Goal: Communication & Community: Ask a question

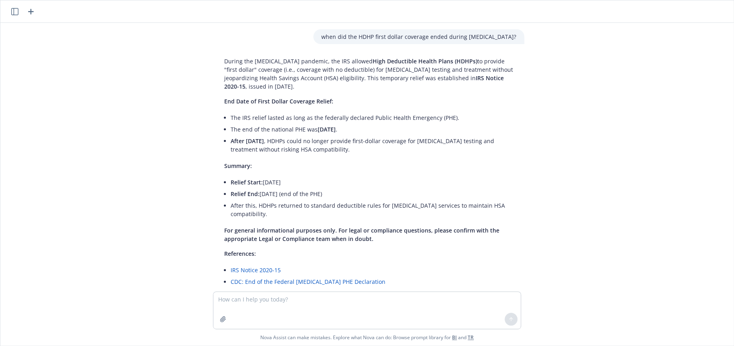
scroll to position [510, 0]
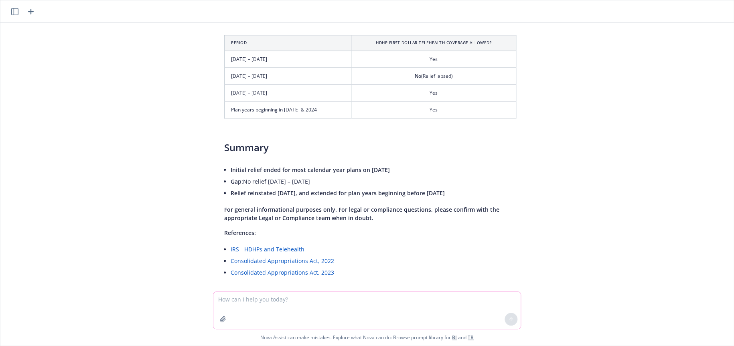
click at [263, 299] on textarea at bounding box center [366, 310] width 307 height 37
type textarea "h"
type textarea "w"
drag, startPoint x: 368, startPoint y: 301, endPoint x: 394, endPoint y: 301, distance: 25.3
click at [394, 301] on textarea "provide a couple of bullet points when changing a carrier won't save significan…" at bounding box center [366, 310] width 307 height 37
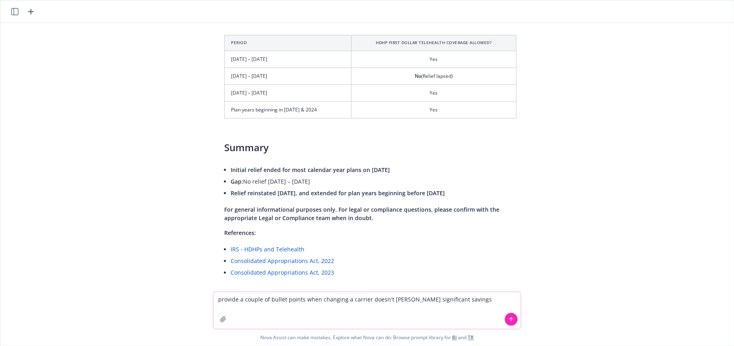
type textarea "provide a couple of bullet points when changing a carrier doesn't warrent signi…"
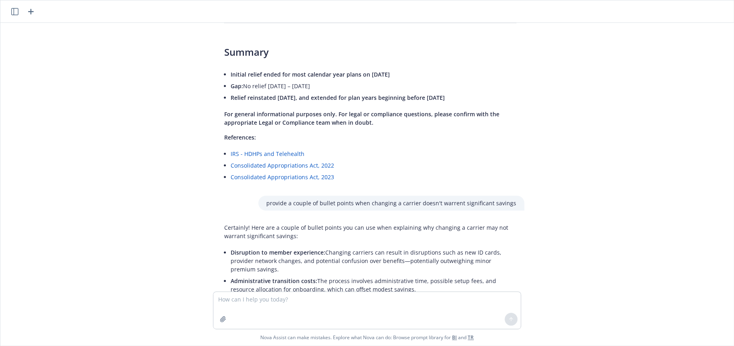
scroll to position [685, 0]
